Goal: Task Accomplishment & Management: Manage account settings

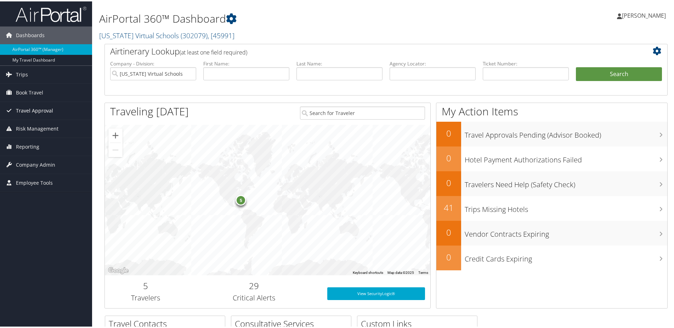
click at [35, 109] on span "Travel Approval" at bounding box center [34, 110] width 37 height 18
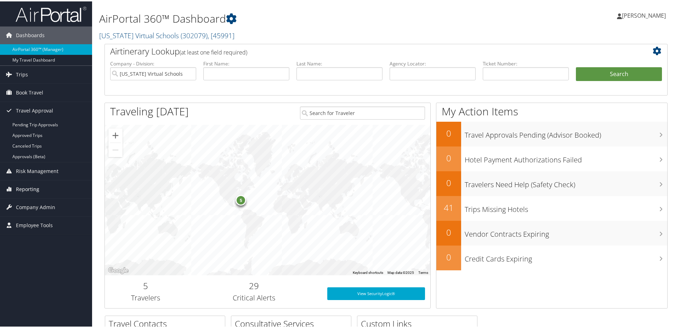
click at [29, 188] on span "Reporting" at bounding box center [27, 188] width 23 height 18
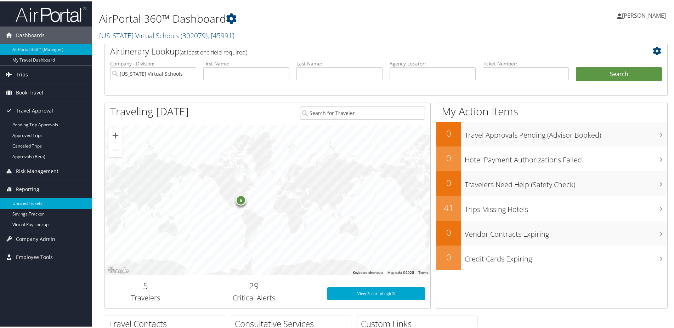
click at [33, 202] on link "Unused Tickets" at bounding box center [46, 202] width 92 height 11
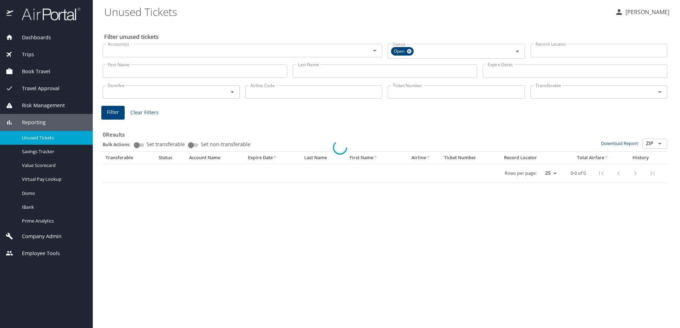
select select "US"
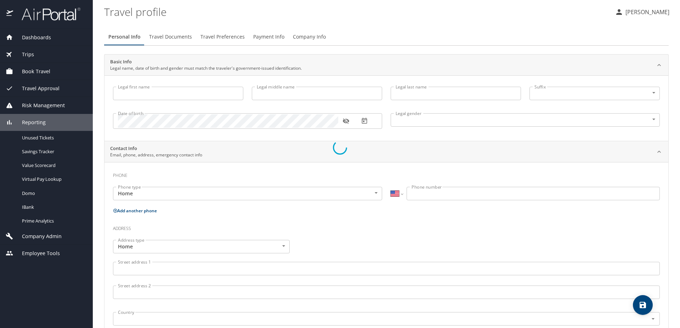
type input "[PERSON_NAME]"
type input "Test"
type input "[PERSON_NAME]"
type input "Unspecified"
select select "US"
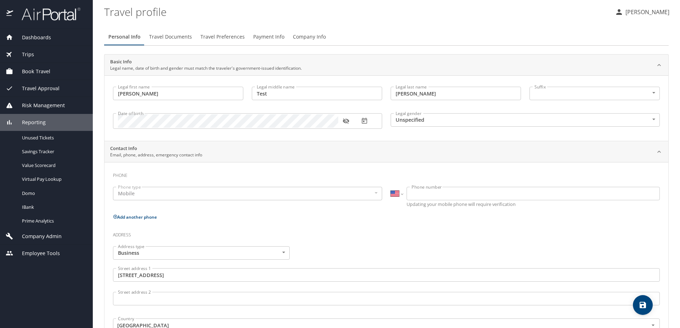
select select "US"
